Goal: Task Accomplishment & Management: Use online tool/utility

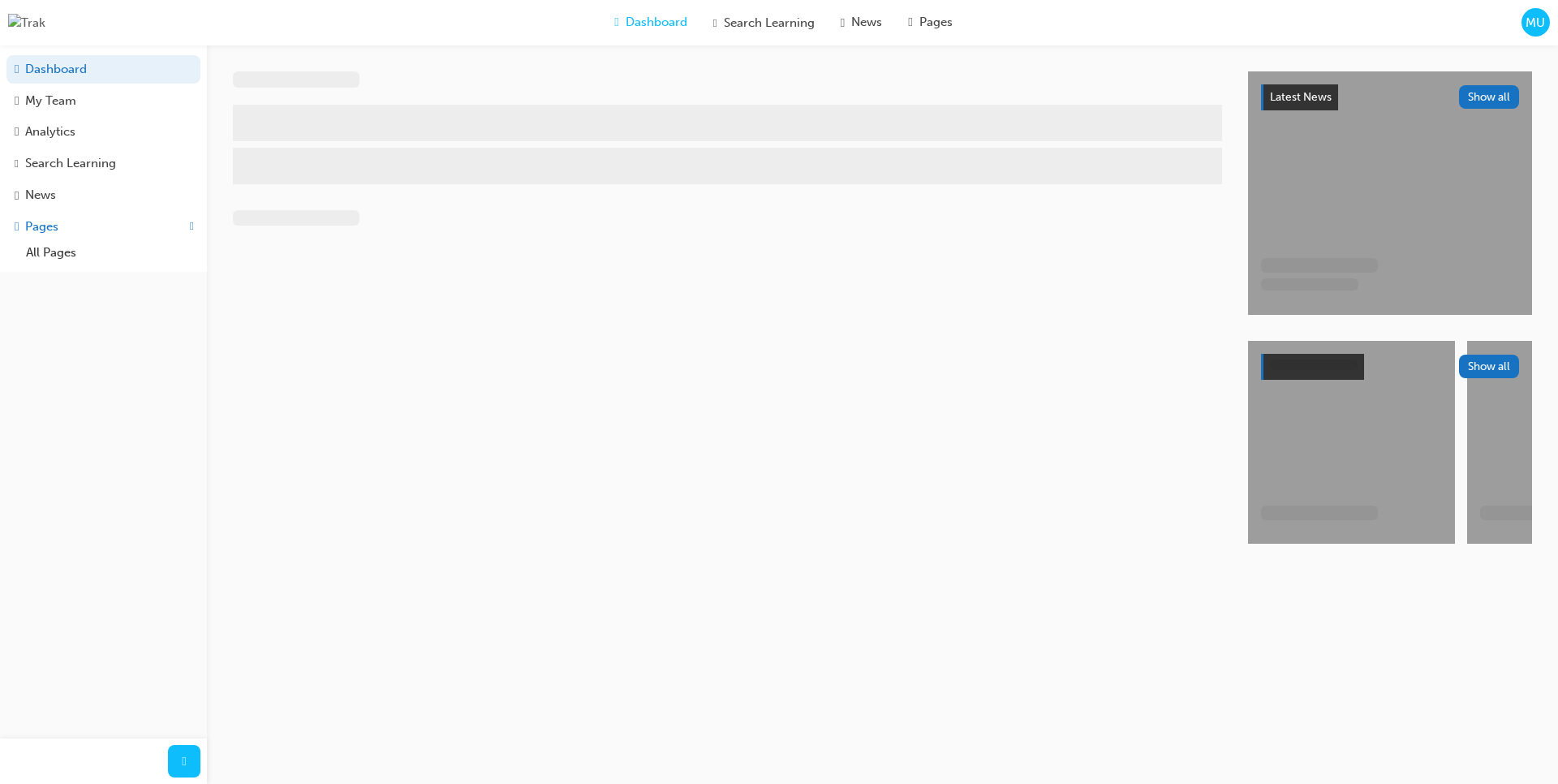
click at [1550, 27] on div "Dashboard Search Learning News Pages MU" at bounding box center [779, 22] width 1558 height 45
click at [1545, 27] on span "MU" at bounding box center [1535, 23] width 19 height 19
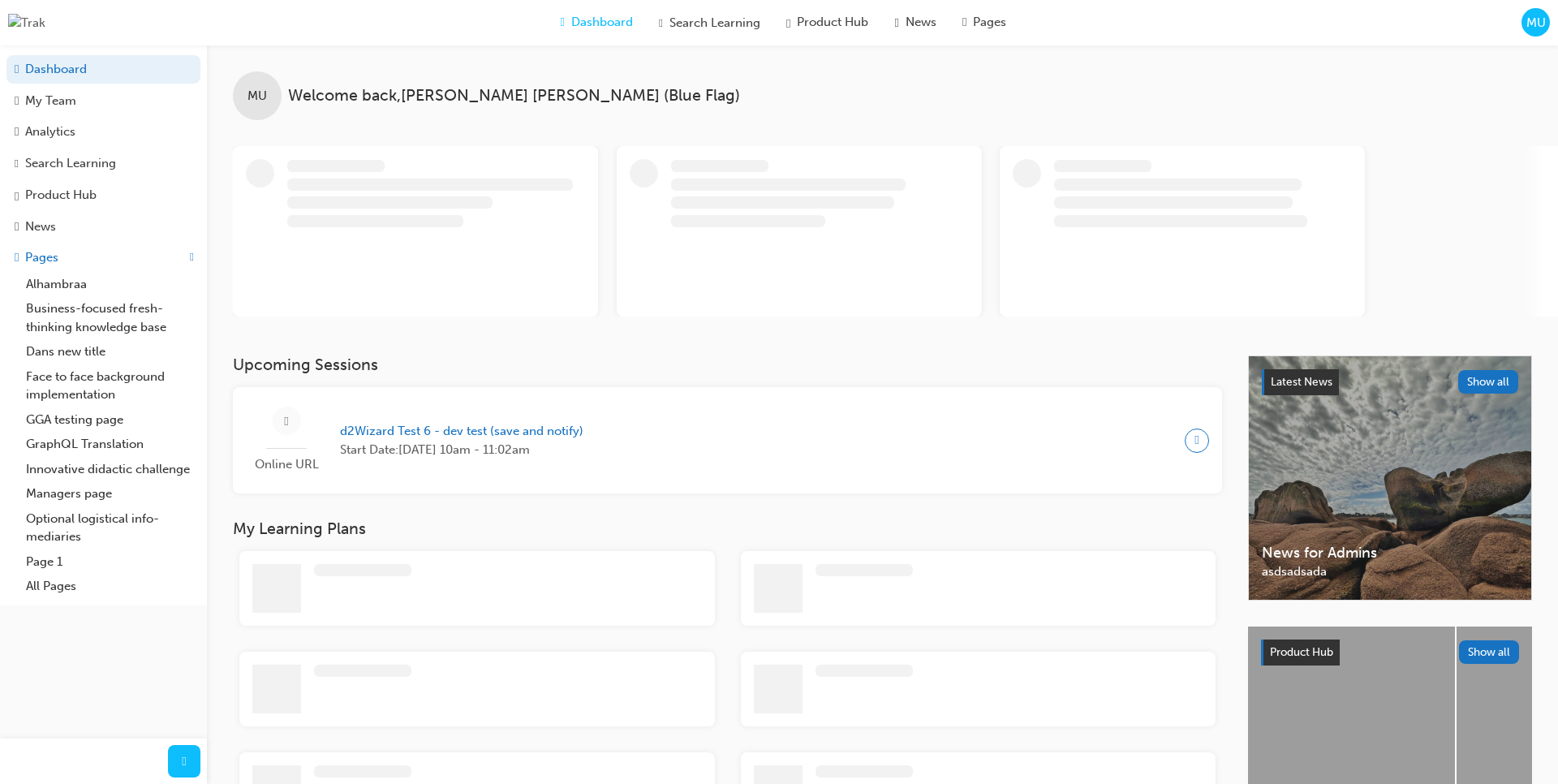
click at [1535, 30] on span "MU" at bounding box center [1536, 23] width 19 height 19
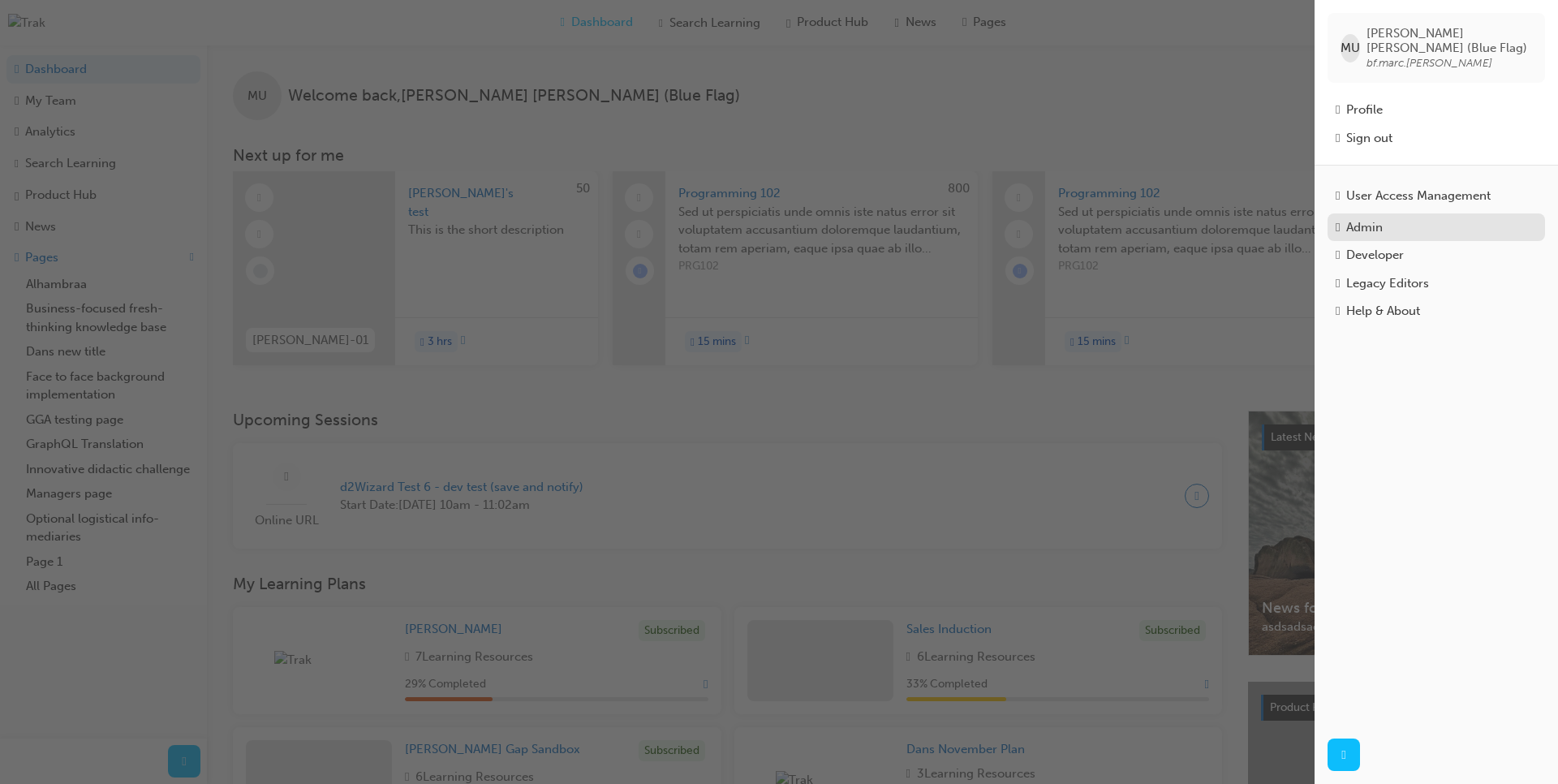
click at [1377, 222] on div "Admin" at bounding box center [1365, 227] width 37 height 19
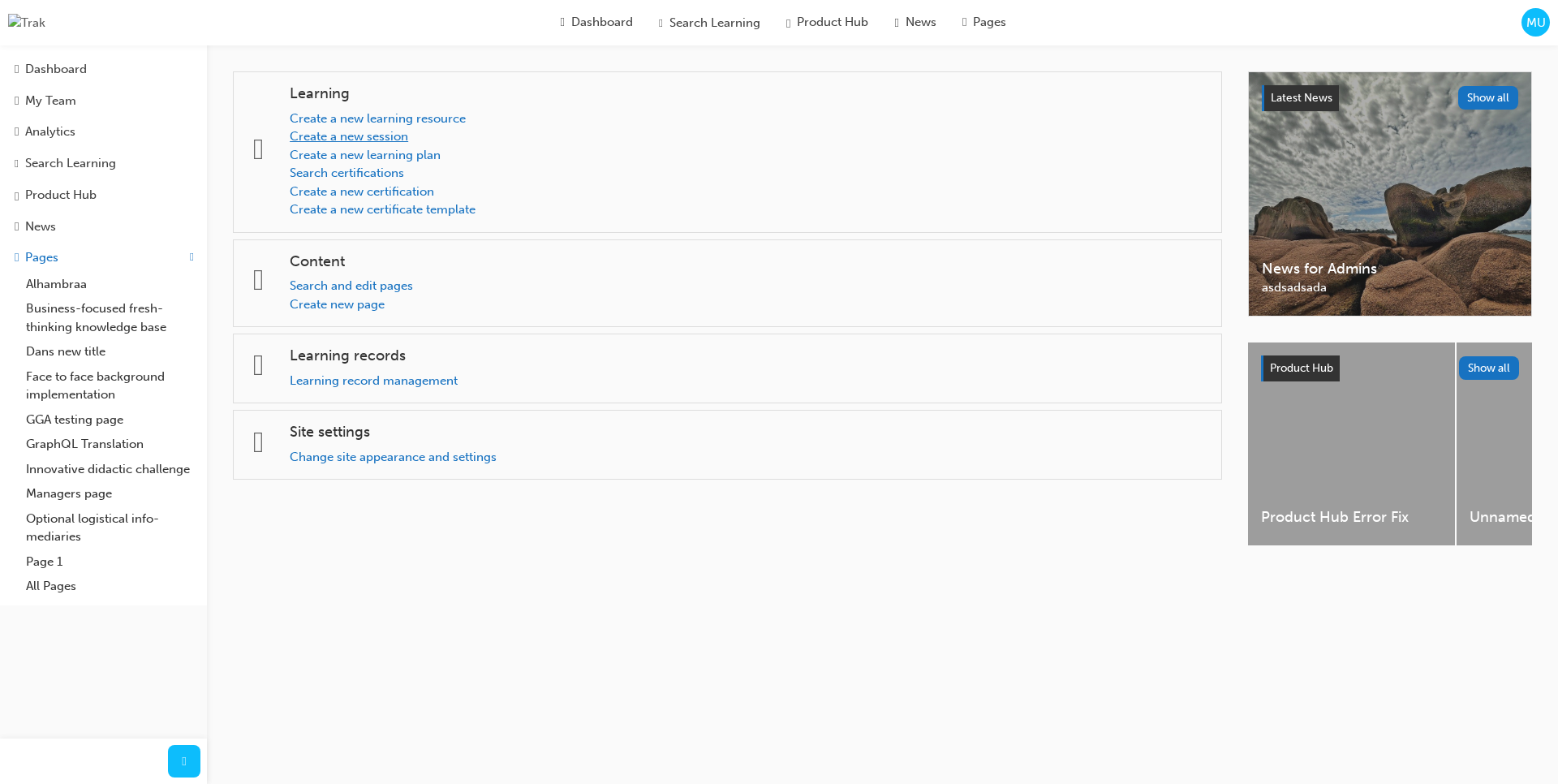
click at [366, 134] on link "Create a new session" at bounding box center [349, 136] width 119 height 15
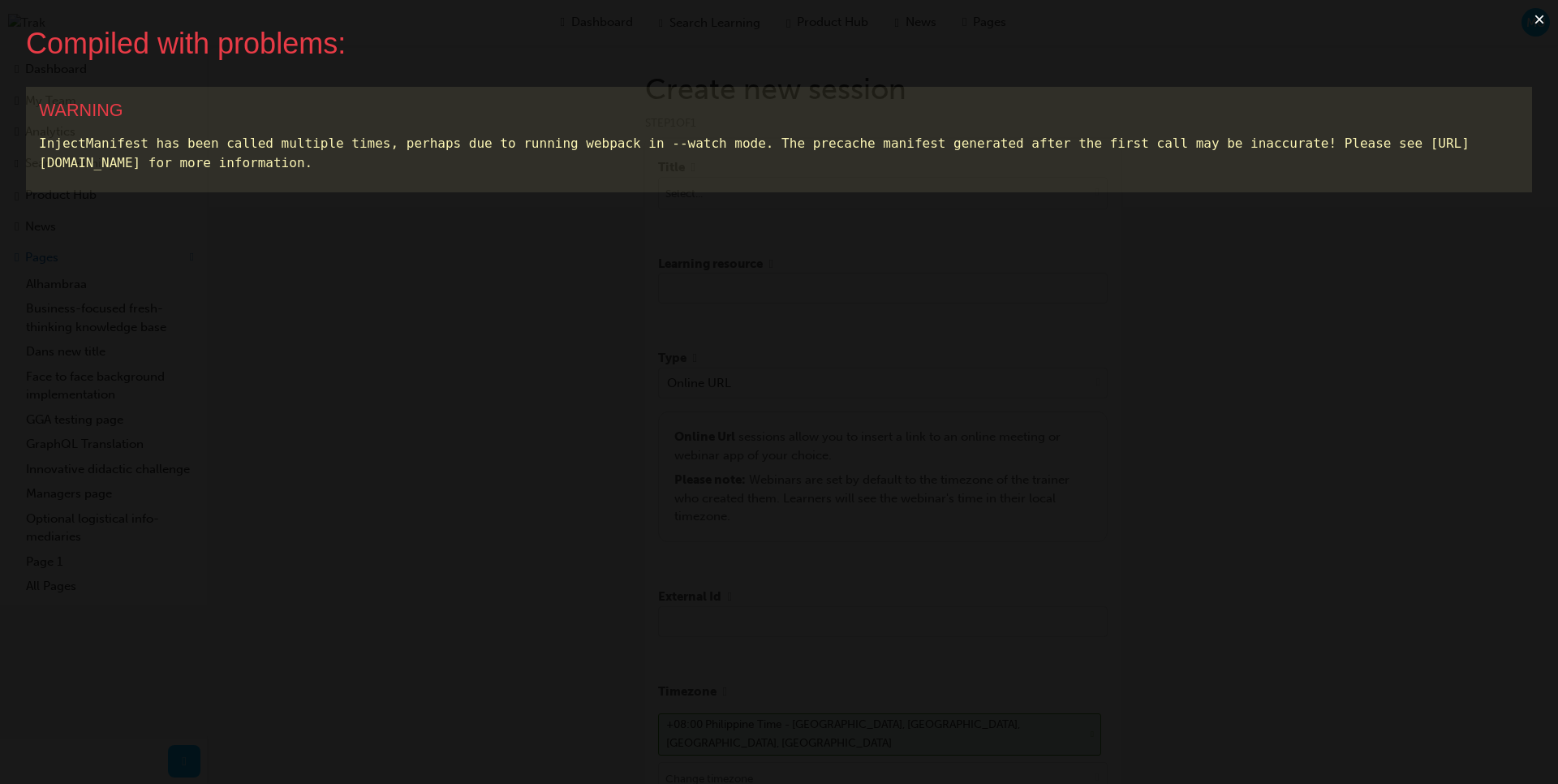
click at [1535, 19] on button "×" at bounding box center [1539, 19] width 37 height 39
click at [1539, 17] on button "×" at bounding box center [1539, 19] width 37 height 39
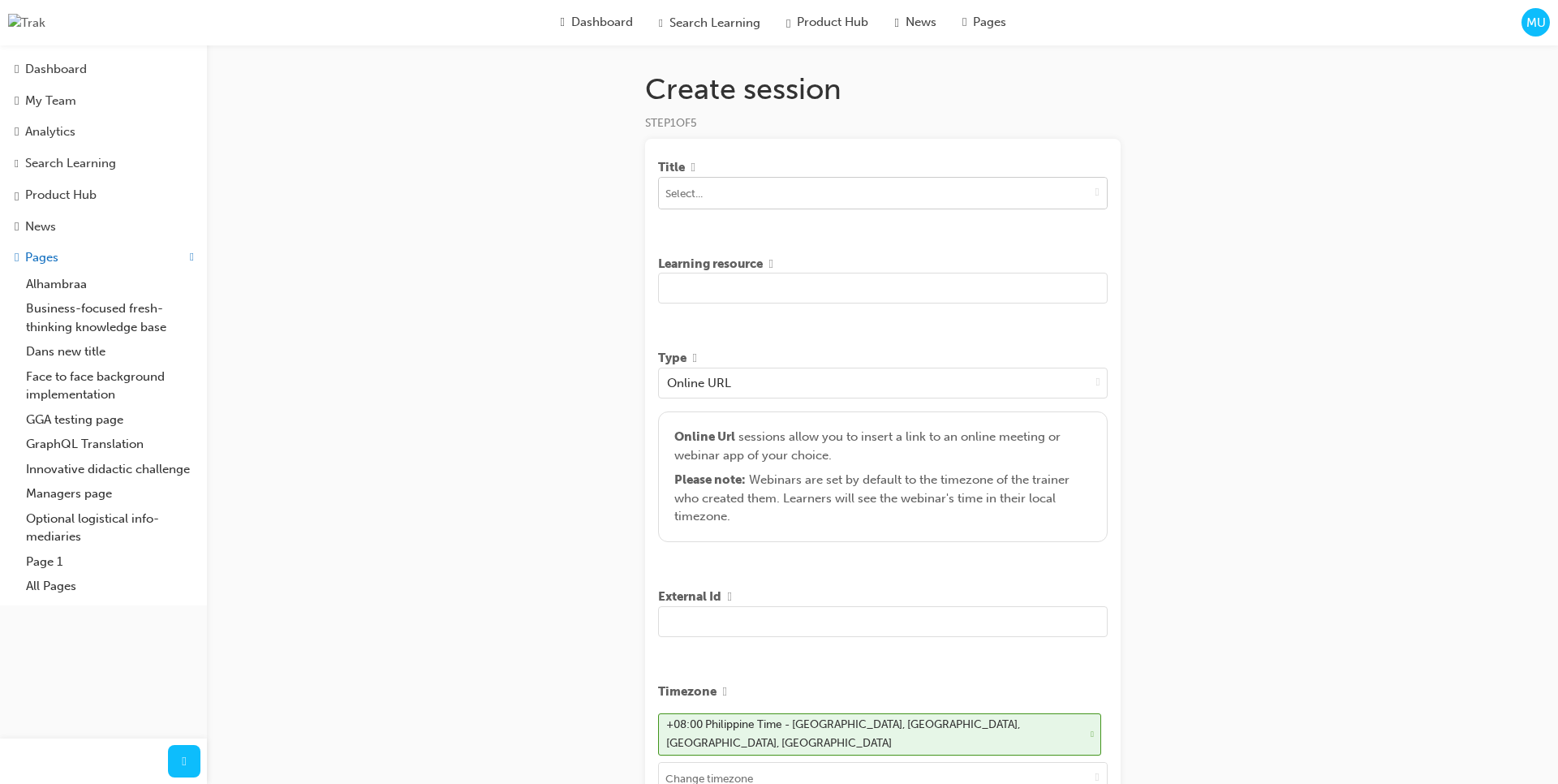
click at [1096, 192] on span "down-icon" at bounding box center [1098, 192] width 4 height 14
type input "asd"
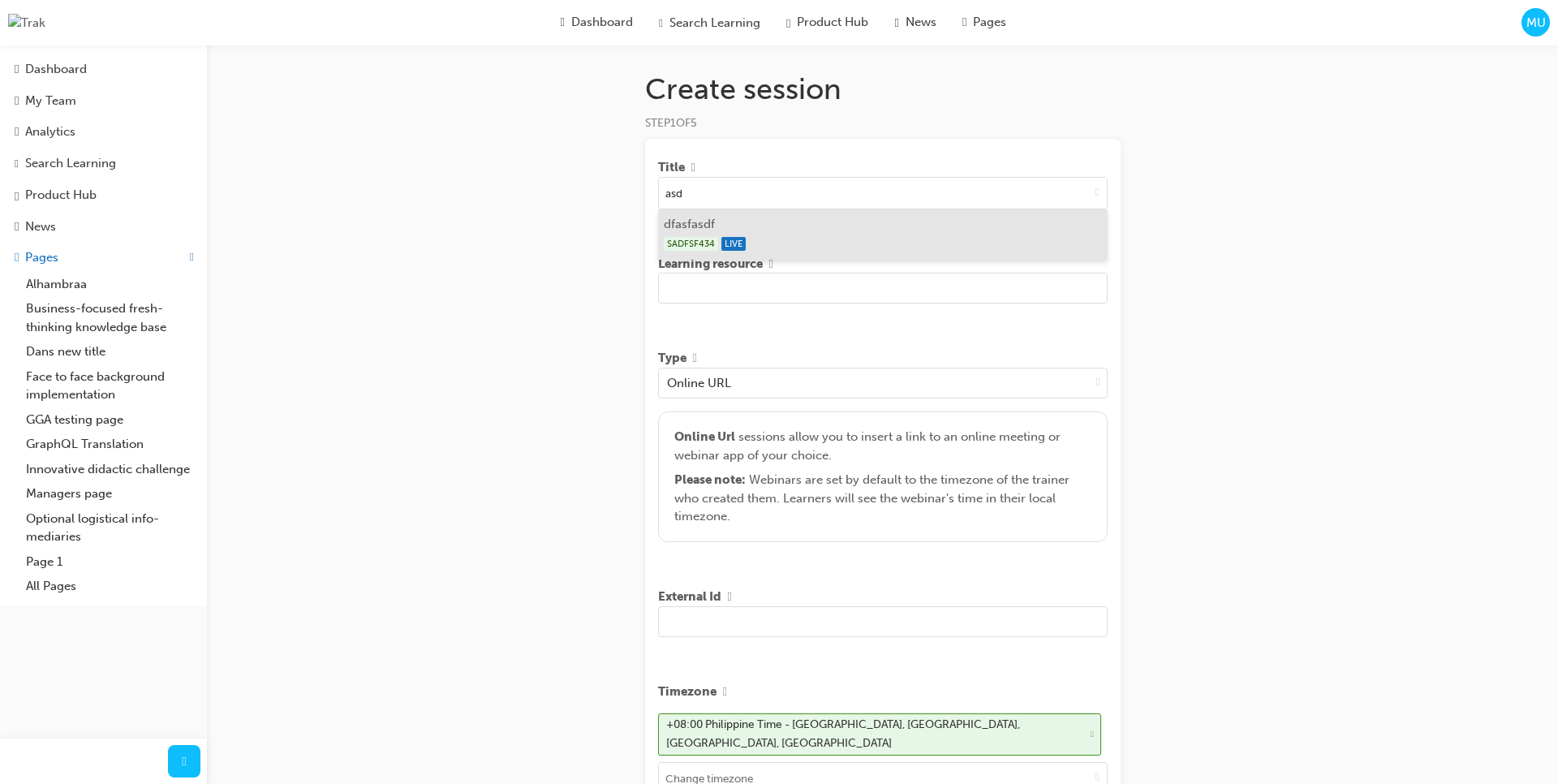
click at [1028, 222] on li "dfasfasdf SADFSF434 LIVE" at bounding box center [883, 234] width 450 height 50
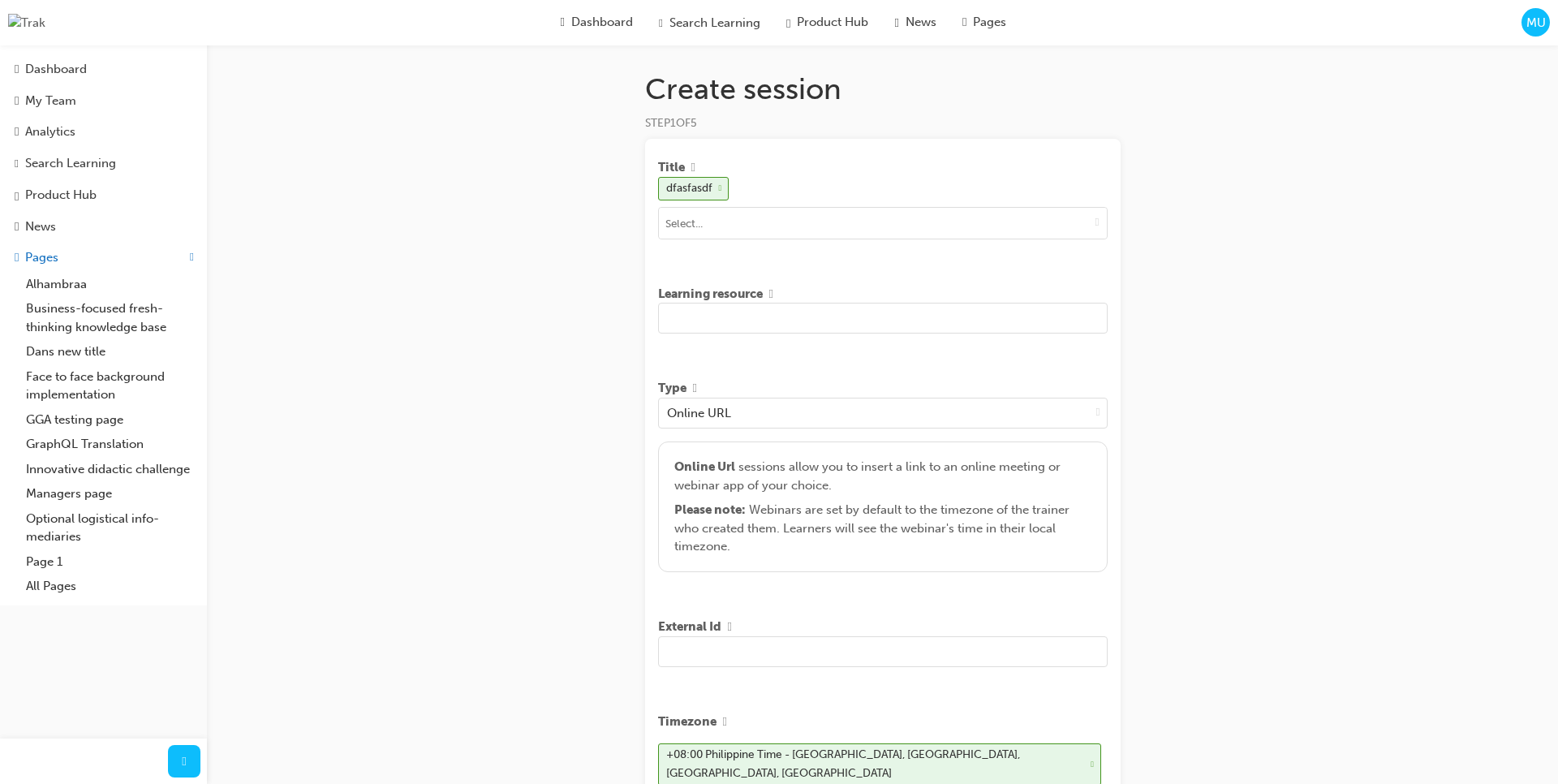
click at [906, 321] on input "text" at bounding box center [883, 318] width 450 height 31
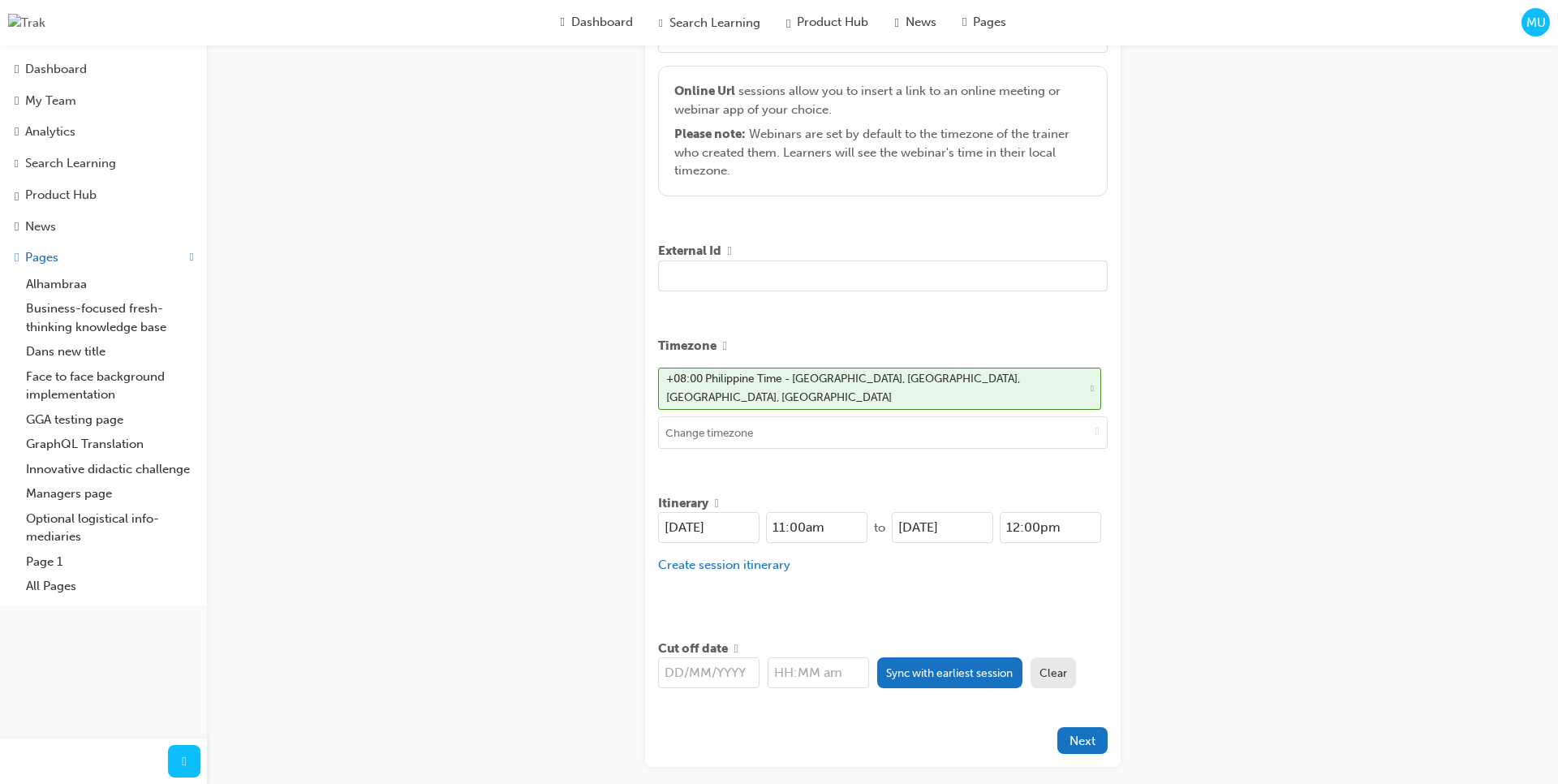
scroll to position [445, 0]
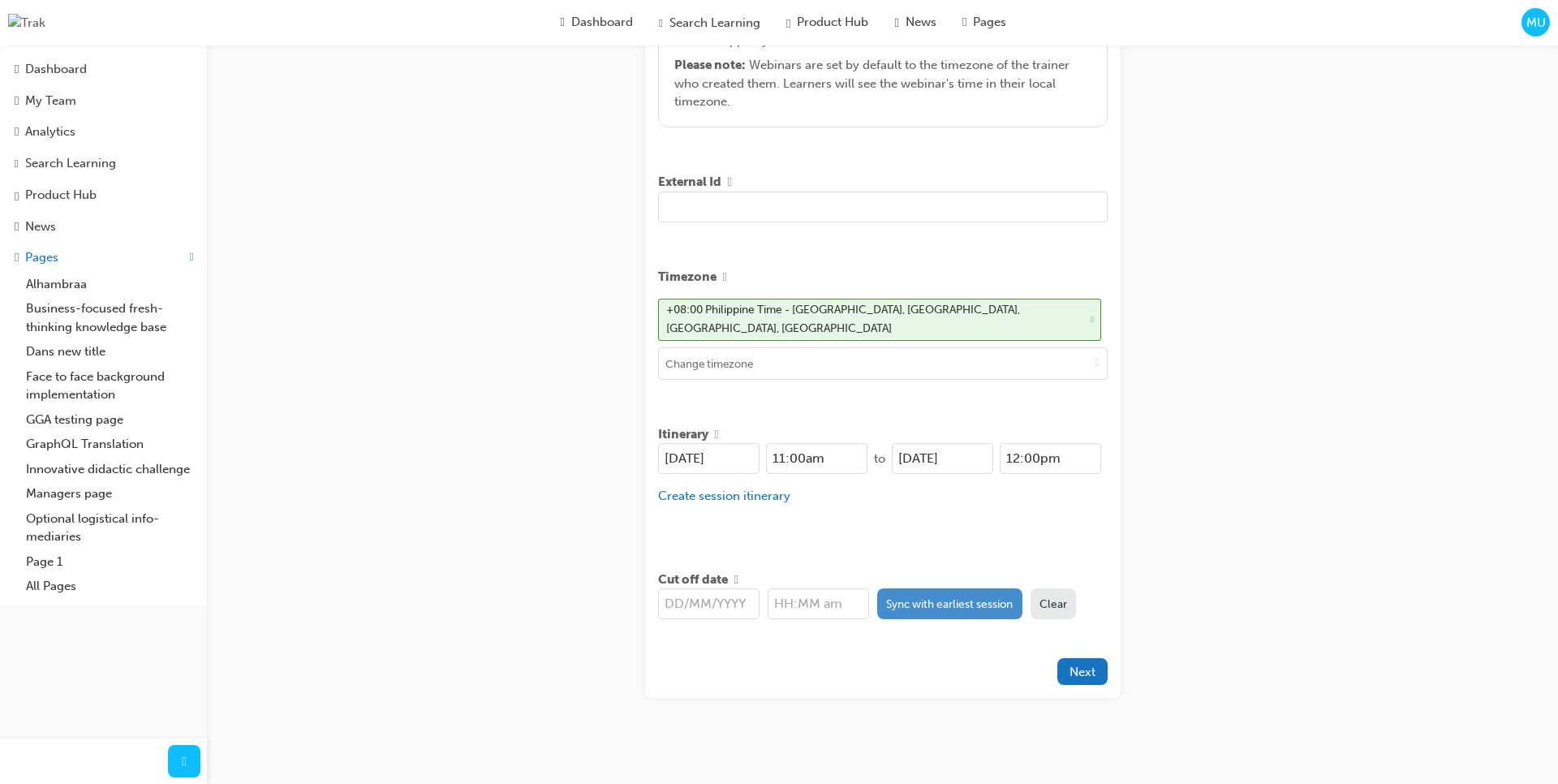
type input "asd asd asd dsdasdasdsadas dsad"
drag, startPoint x: 963, startPoint y: 590, endPoint x: 1049, endPoint y: 649, distance: 104.0
click at [963, 590] on button "Sync with earliest session" at bounding box center [949, 603] width 145 height 31
type input "[DATE]"
type input "11:00am"
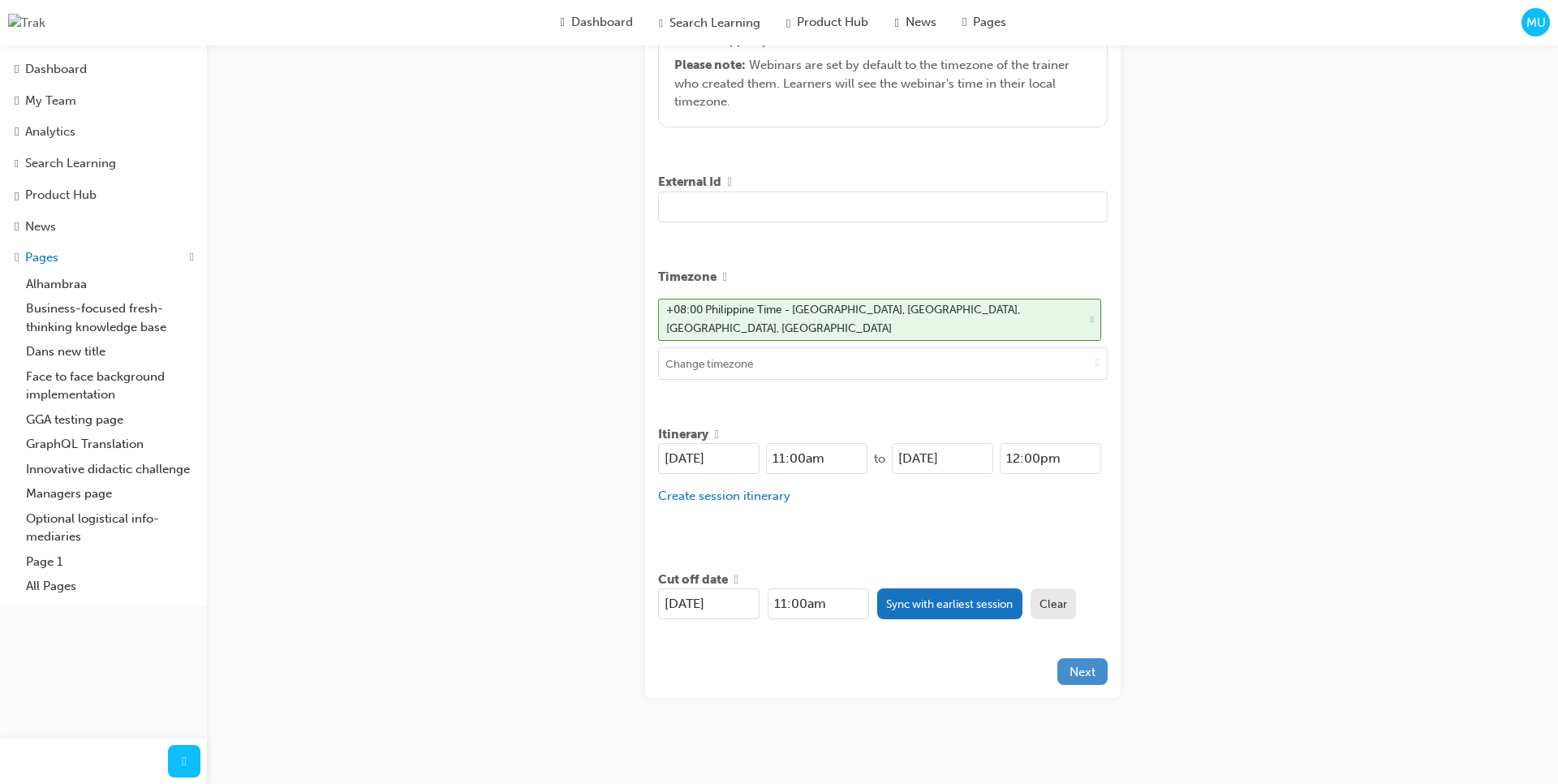
click at [1089, 665] on span "Next" at bounding box center [1083, 672] width 26 height 15
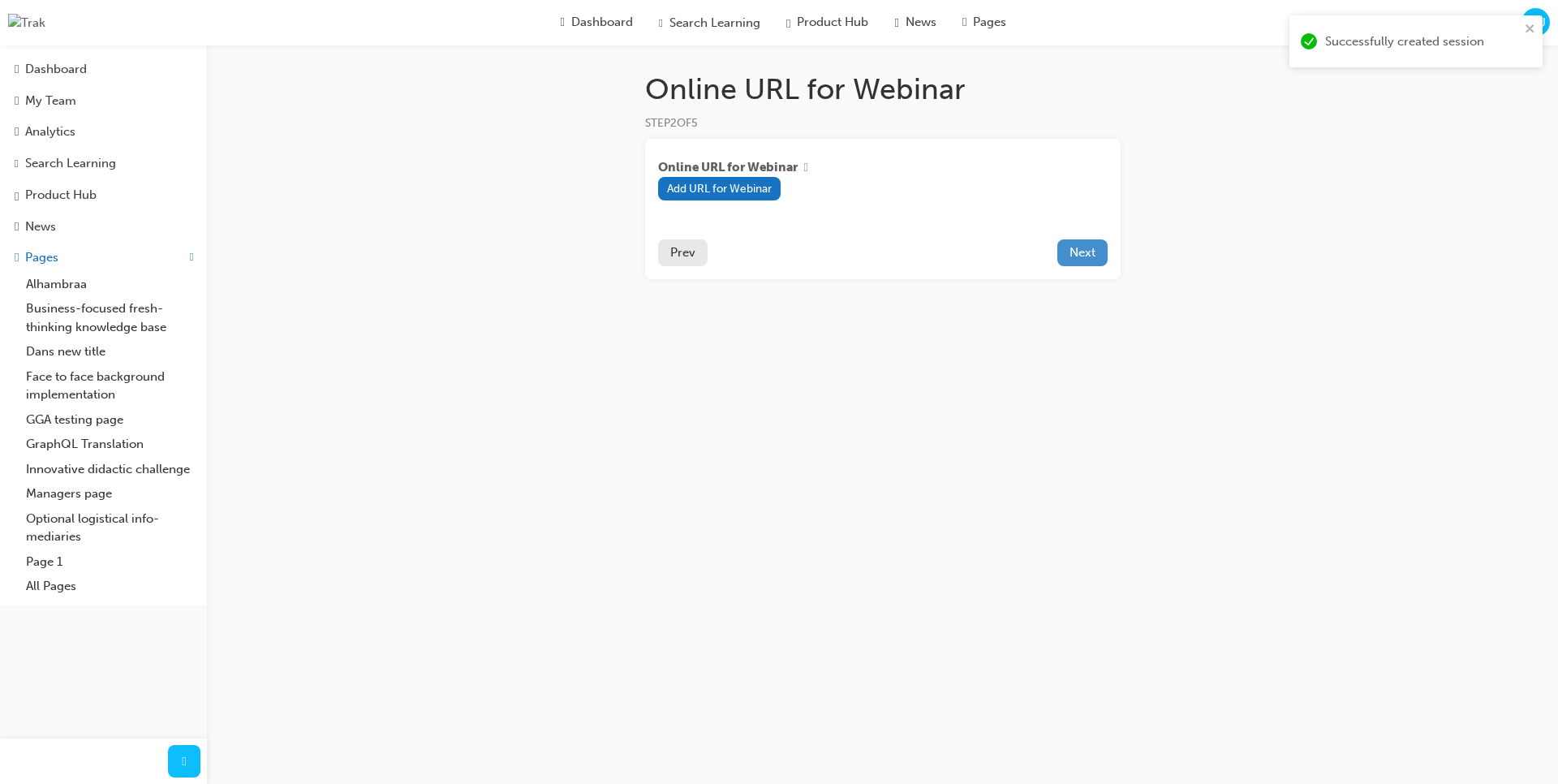
click at [1084, 264] on button "Next" at bounding box center [1083, 252] width 50 height 27
click at [1079, 258] on span "Next" at bounding box center [1083, 252] width 26 height 15
